Goal: Transaction & Acquisition: Download file/media

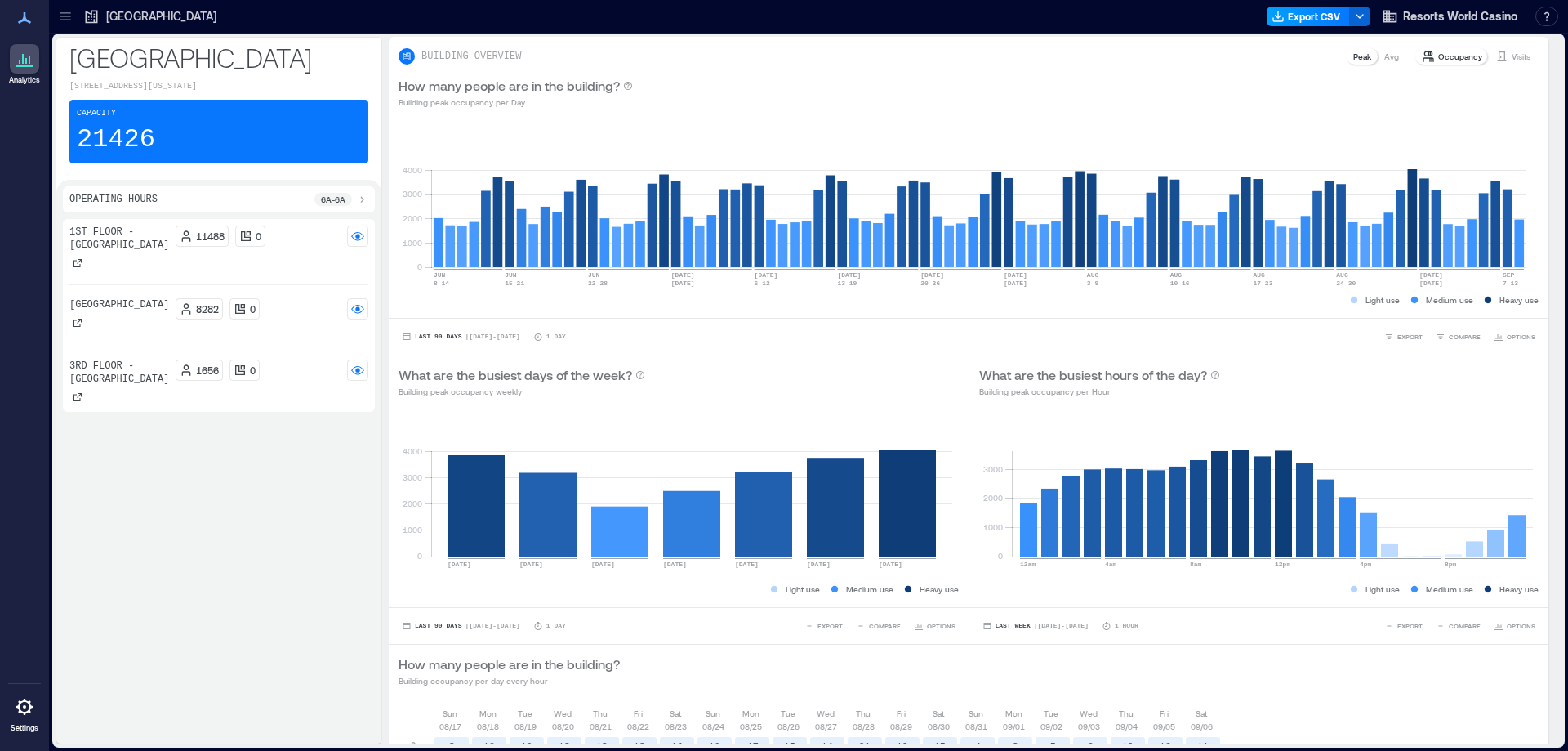
click at [1318, 9] on button "Export CSV" at bounding box center [1308, 16] width 83 height 19
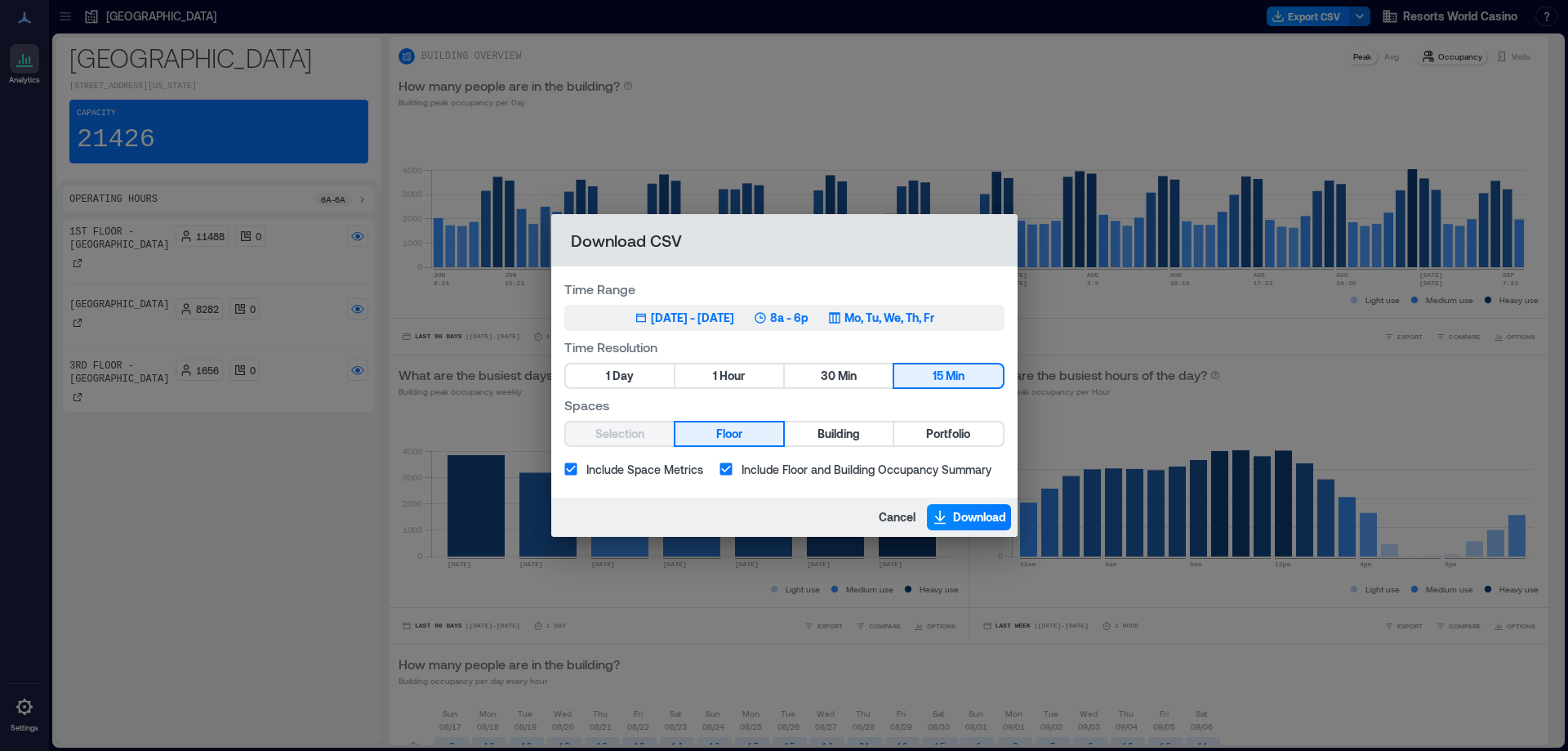
click at [727, 316] on div "[DATE] - [DATE]" at bounding box center [692, 317] width 83 height 16
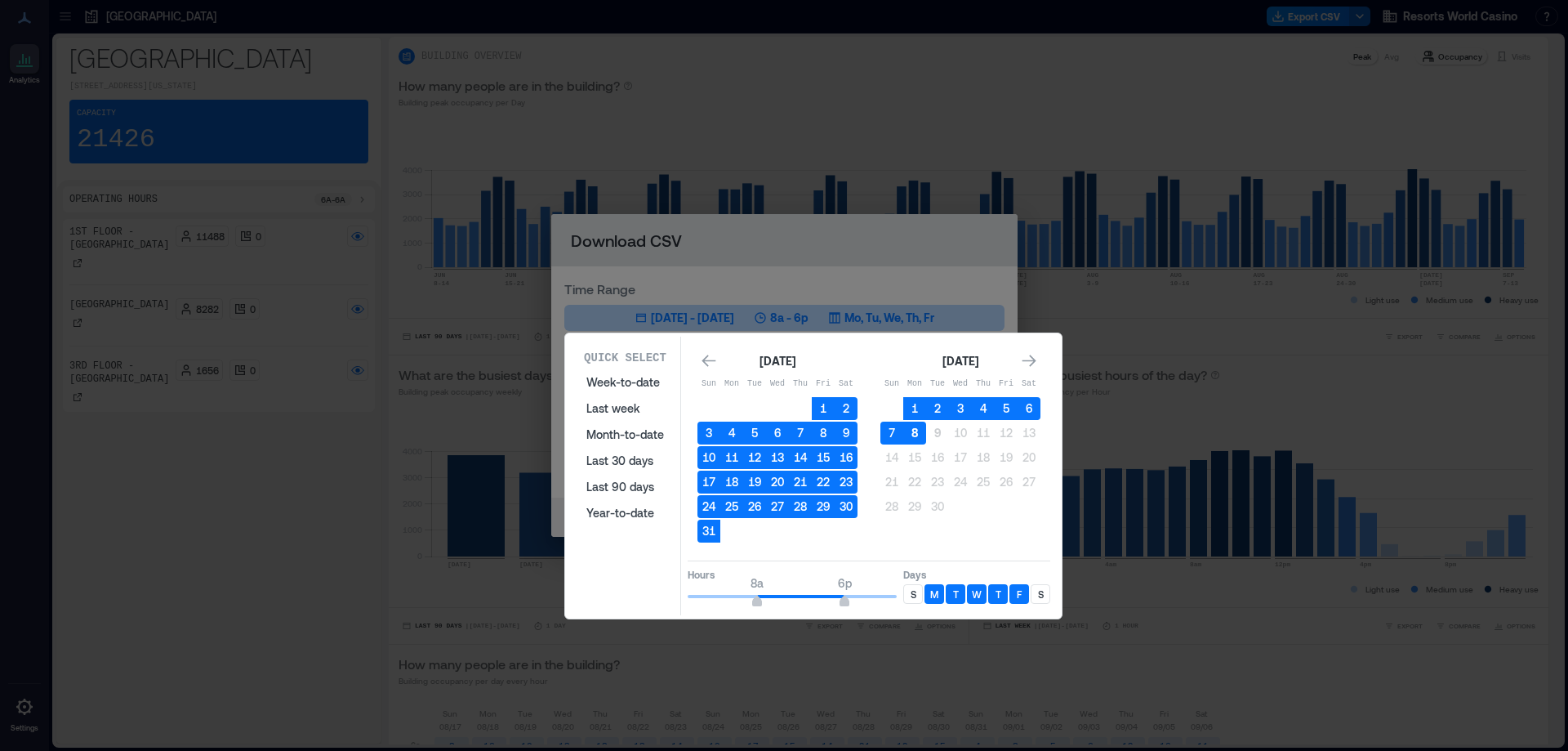
click at [909, 432] on button "8" at bounding box center [915, 433] width 23 height 23
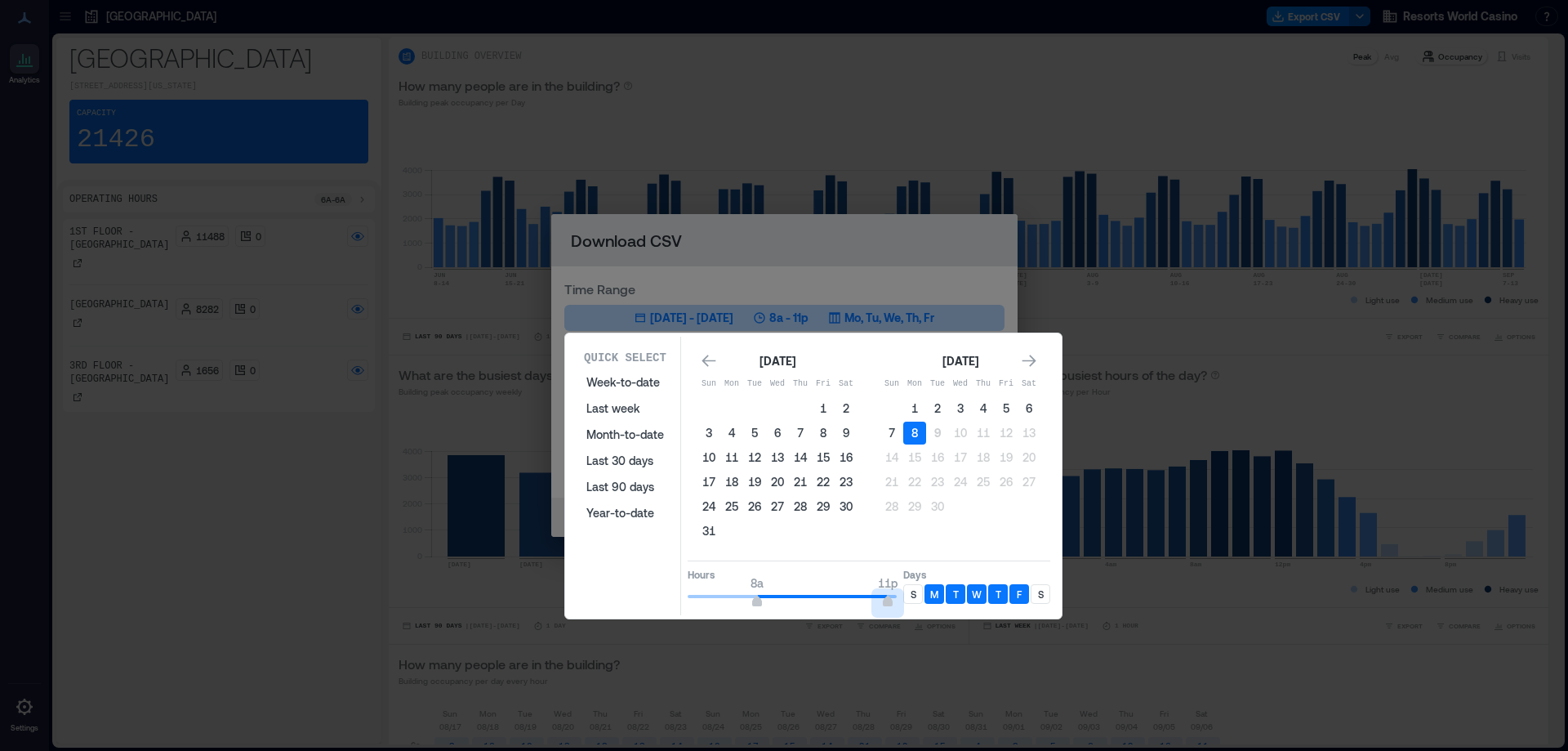
type input "**"
drag, startPoint x: 840, startPoint y: 597, endPoint x: 895, endPoint y: 609, distance: 56.3
click at [895, 609] on div "Quick Select Week-to-date Last week Month-to-date Last 30 days Last 90 days Yea…" at bounding box center [813, 476] width 487 height 278
type input "*"
drag, startPoint x: 715, startPoint y: 595, endPoint x: 564, endPoint y: 570, distance: 153.1
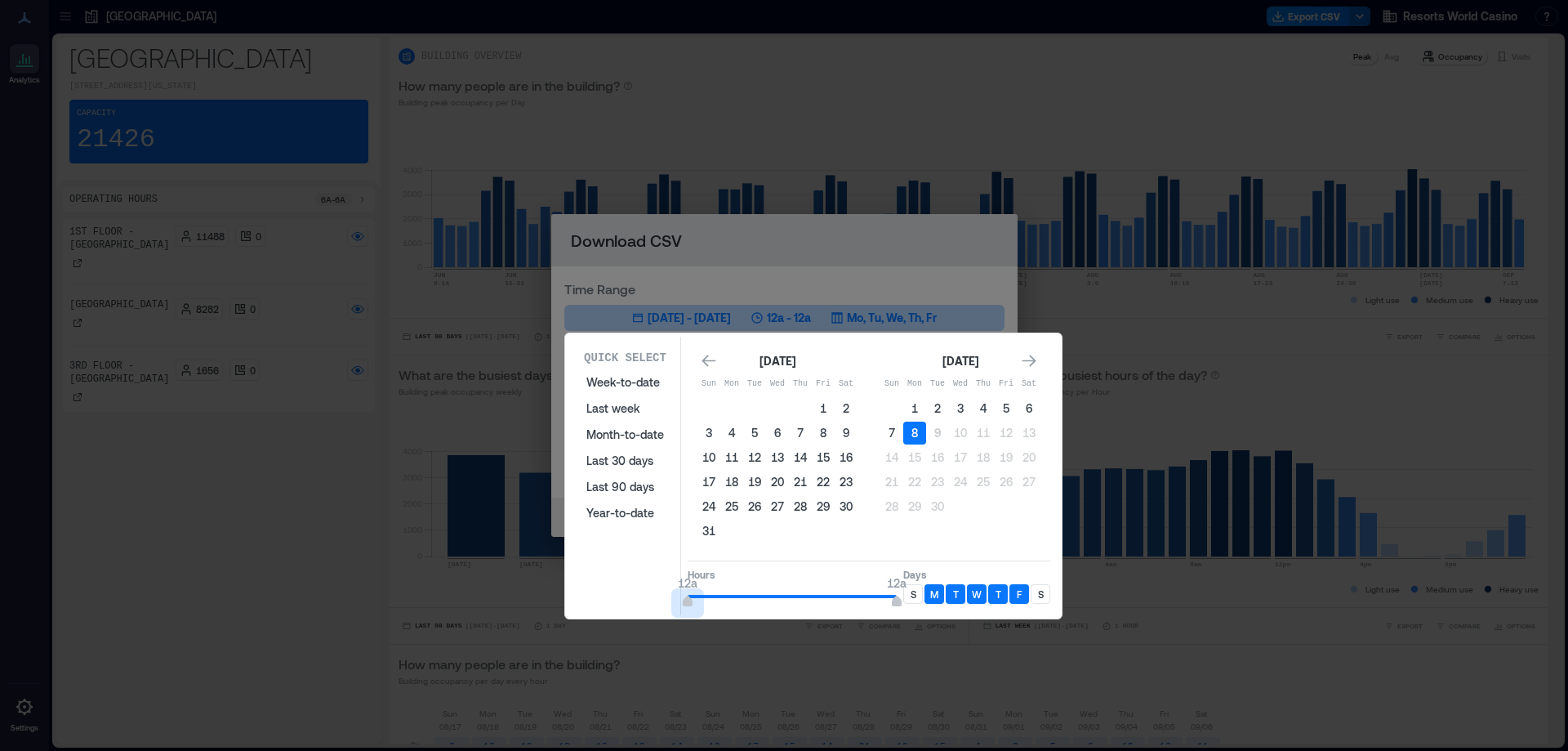
click at [0, 750] on div "Quick Select Week-to-date Last week Month-to-date Last 30 days Last 90 days Yea…" at bounding box center [0, 751] width 0 height 0
click at [911, 599] on p "S" at bounding box center [914, 594] width 6 height 13
click at [1035, 598] on div "S" at bounding box center [1041, 594] width 19 height 19
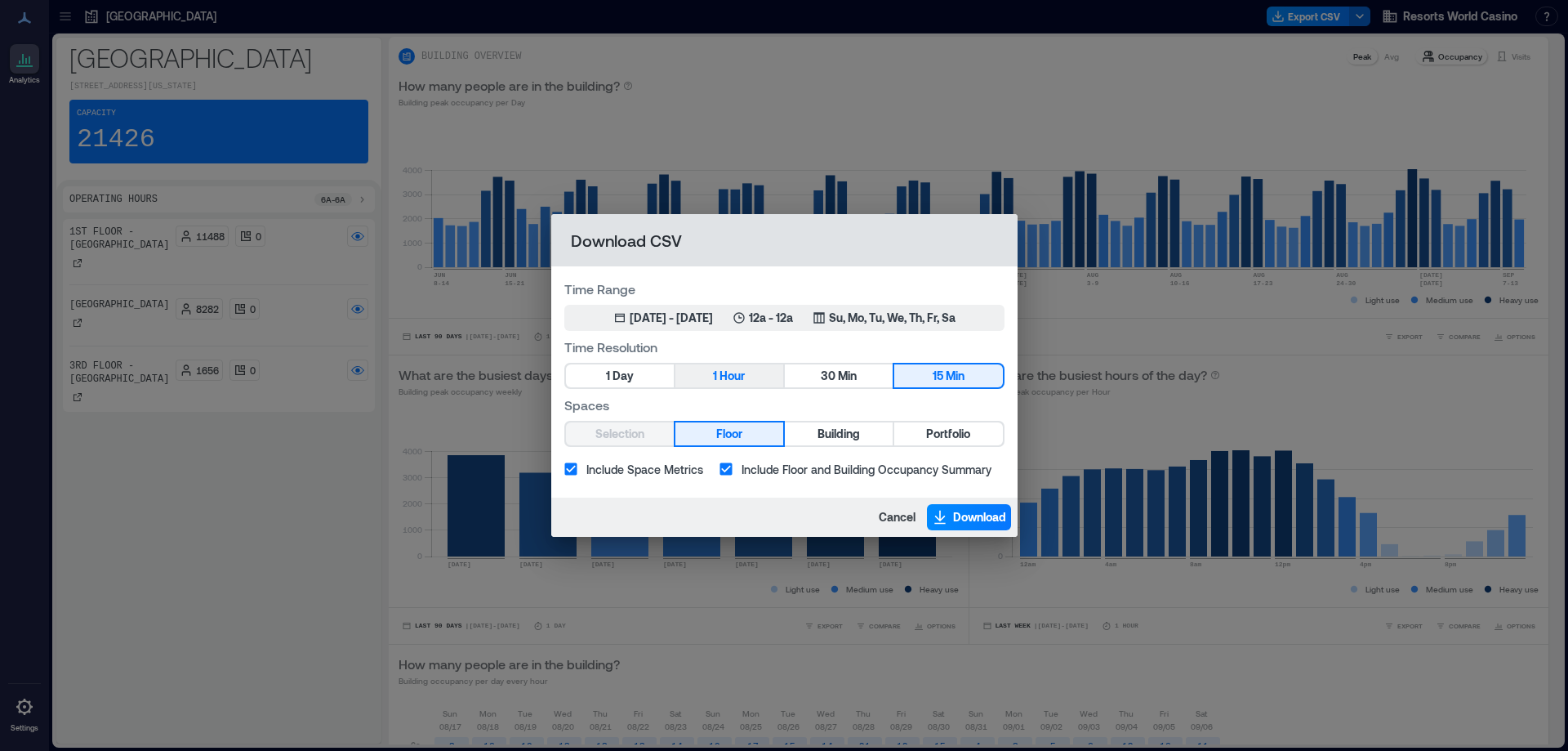
click at [753, 371] on button "1 Hour" at bounding box center [729, 376] width 107 height 23
click at [949, 437] on span "Portfolio" at bounding box center [948, 434] width 44 height 20
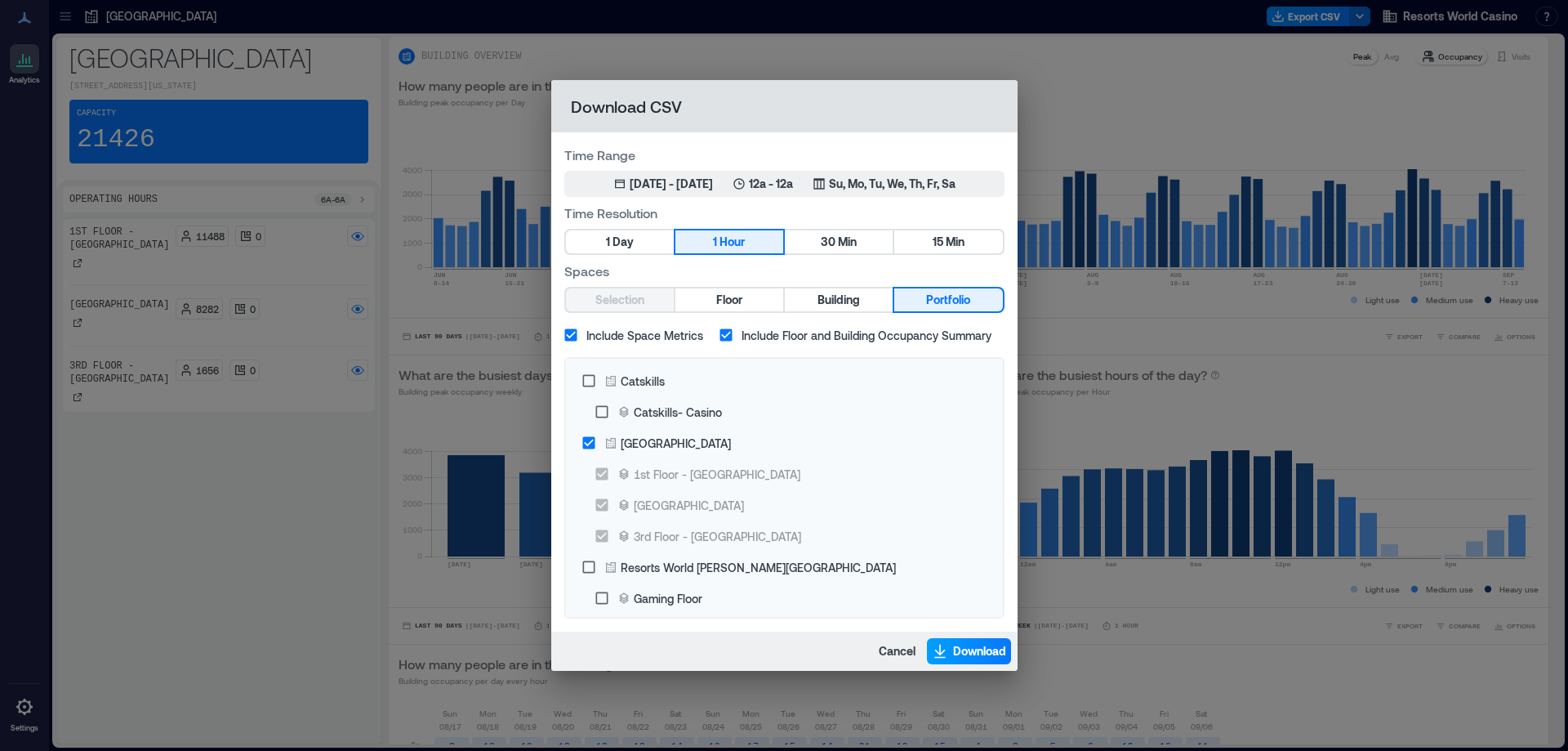
click at [968, 656] on span "Download" at bounding box center [979, 650] width 53 height 16
